Goal: Navigation & Orientation: Go to known website

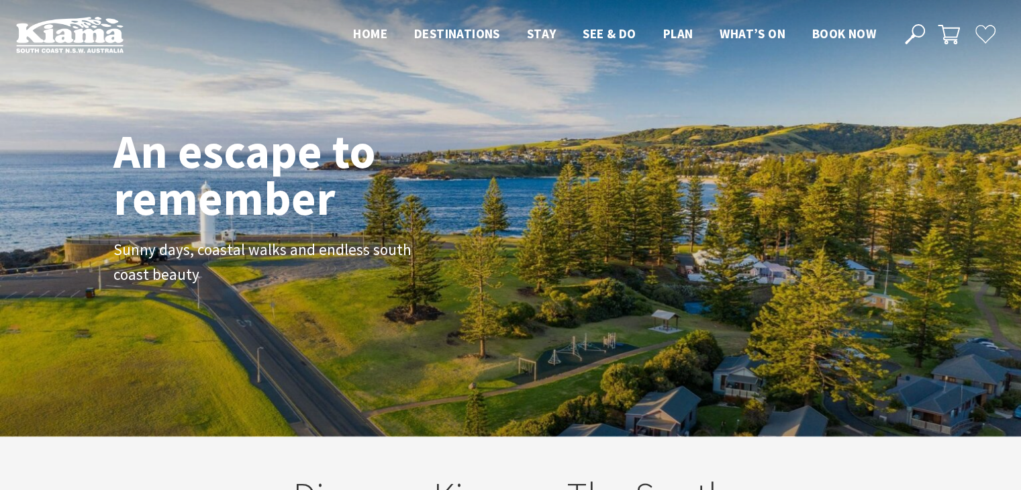
scroll to position [218, 1031]
click at [368, 32] on span "Home" at bounding box center [370, 34] width 34 height 16
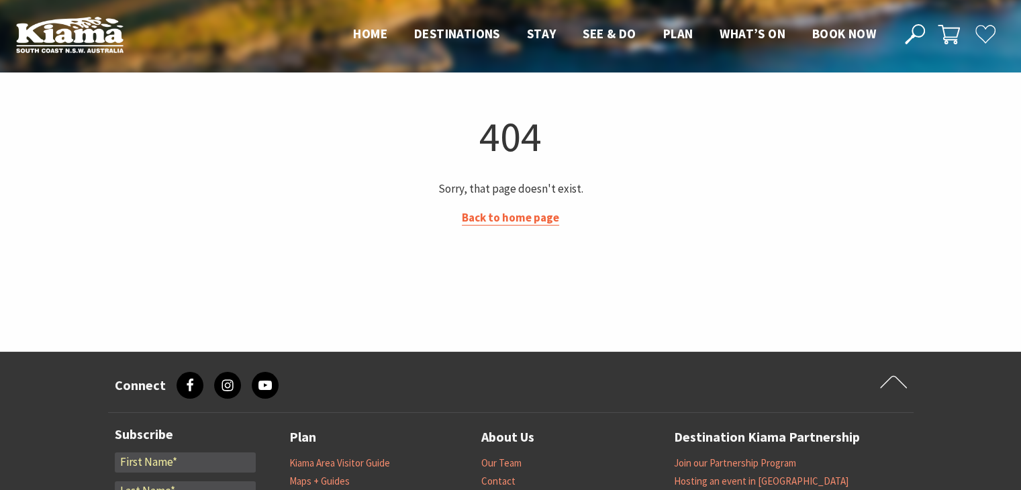
click at [511, 215] on link "Back to home page" at bounding box center [510, 217] width 97 height 15
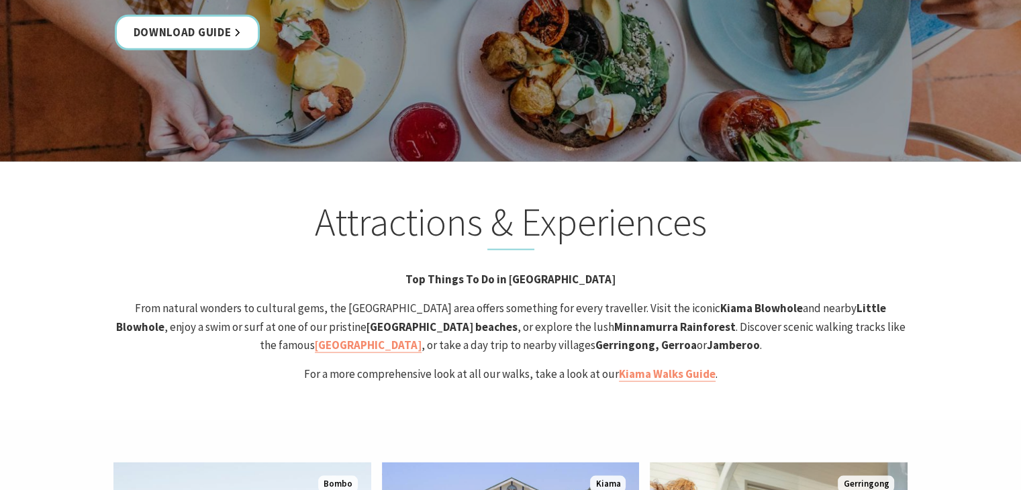
scroll to position [2467, 0]
